Goal: Navigation & Orientation: Find specific page/section

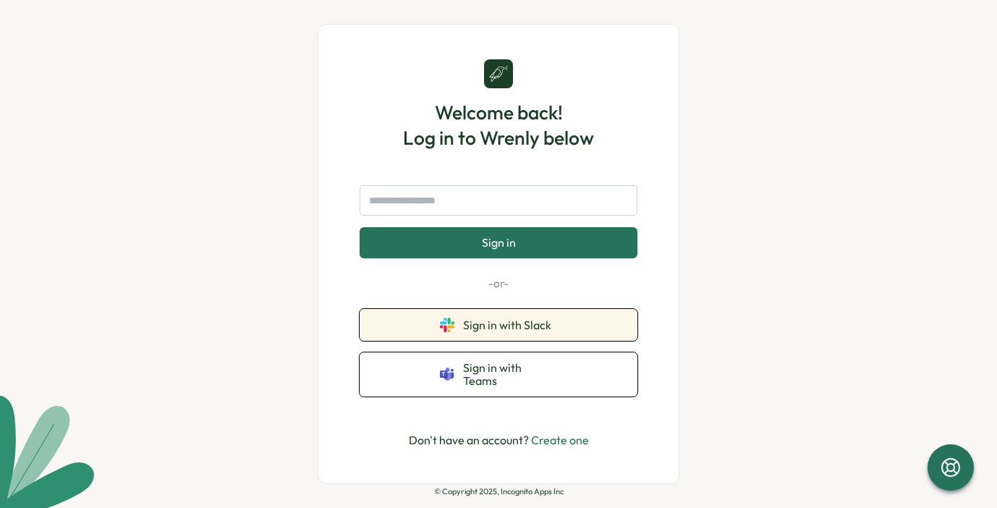
click at [538, 330] on span "Sign in with Slack" at bounding box center [510, 324] width 94 height 13
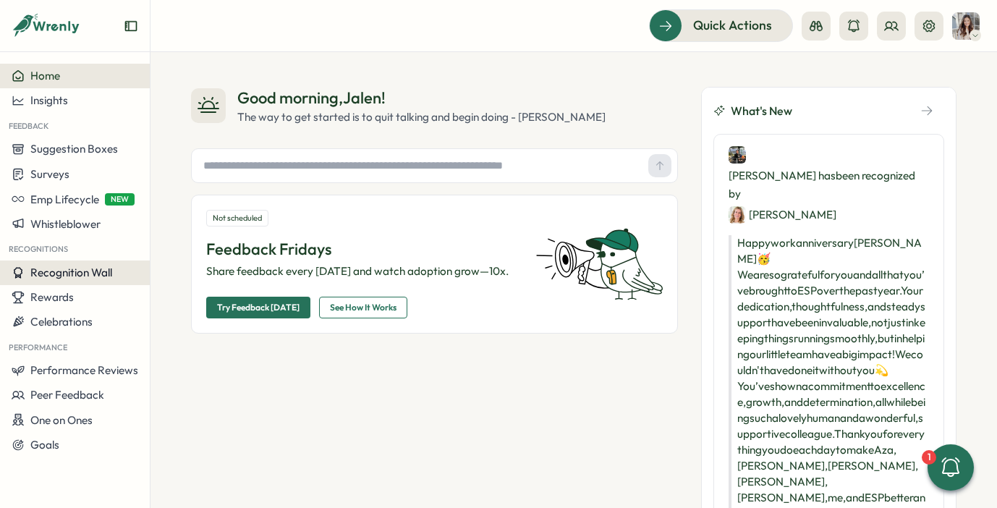
click at [102, 270] on span "Recognition Wall" at bounding box center [71, 273] width 82 height 14
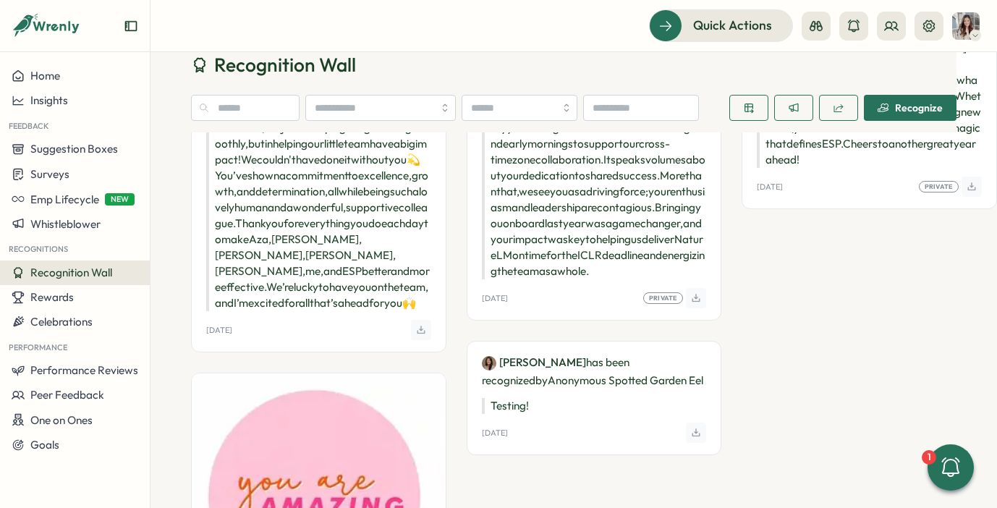
scroll to position [196, 0]
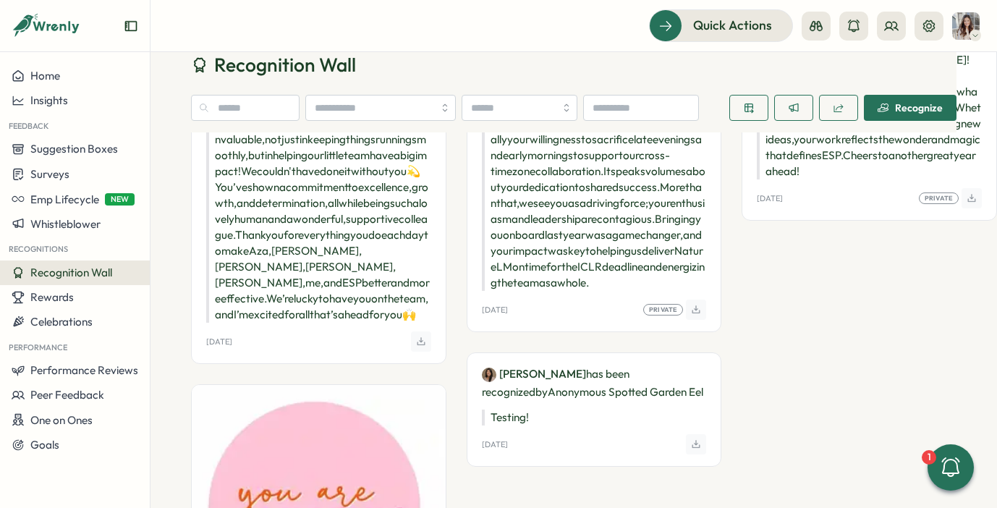
click at [392, 296] on p "Happy work anniversary [PERSON_NAME] 🥳 We are so grateful for you and all that …" at bounding box center [318, 187] width 225 height 271
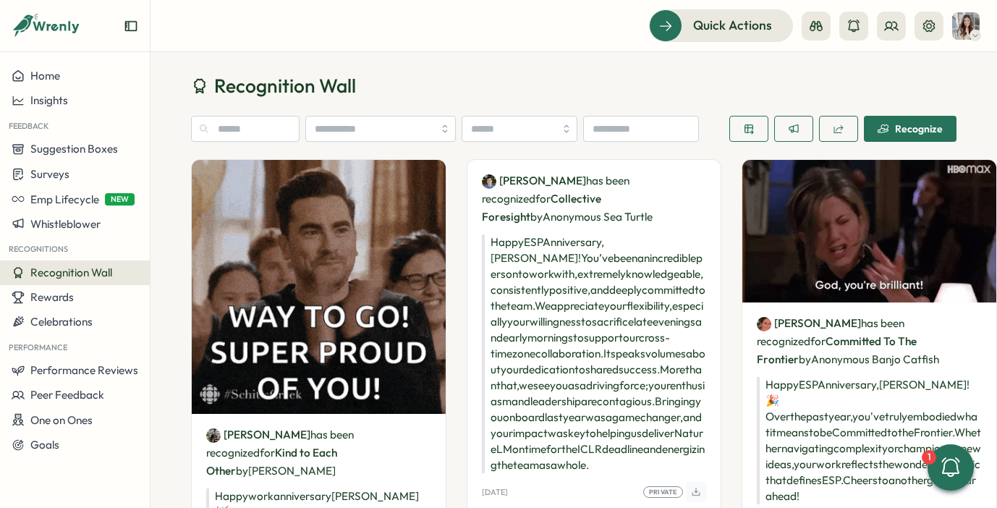
scroll to position [0, 0]
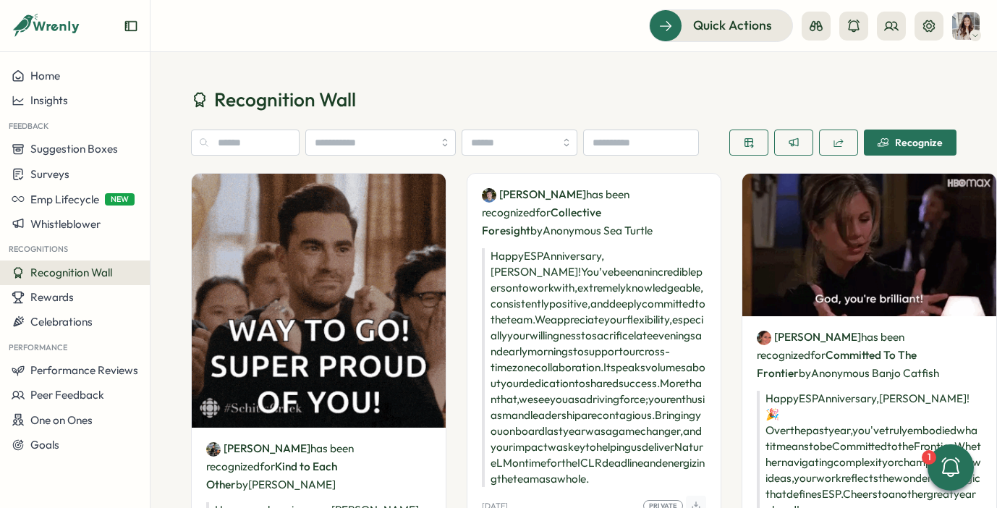
click at [357, 219] on img at bounding box center [319, 301] width 254 height 254
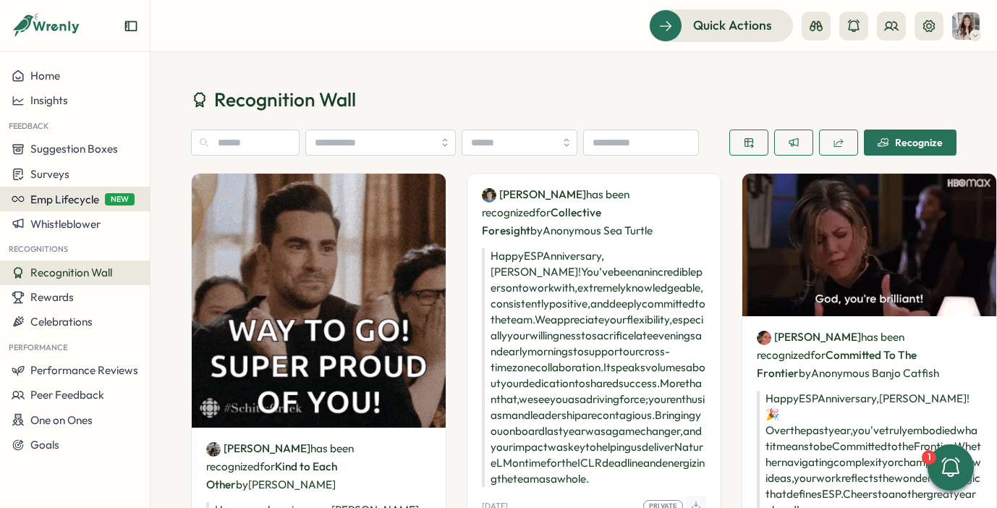
click at [69, 205] on span "Emp Lifecycle" at bounding box center [64, 200] width 69 height 14
